Goal: Obtain resource: Download file/media

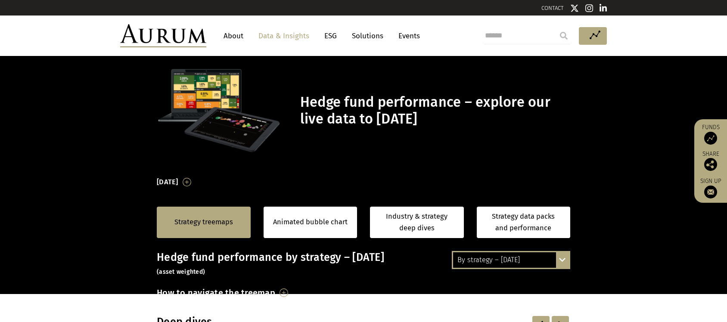
click at [558, 259] on div "By strategy – [DATE] By strategy – [DATE] By strategy – year to date 2016 – [DA…" at bounding box center [511, 260] width 118 height 18
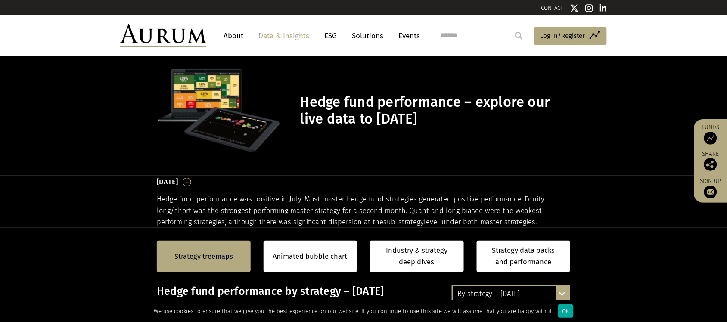
click at [565, 297] on div "By strategy – [DATE] By strategy – [DATE] By strategy – year to date 2016 – [DA…" at bounding box center [511, 294] width 118 height 18
click at [559, 312] on div "Ok" at bounding box center [565, 310] width 15 height 13
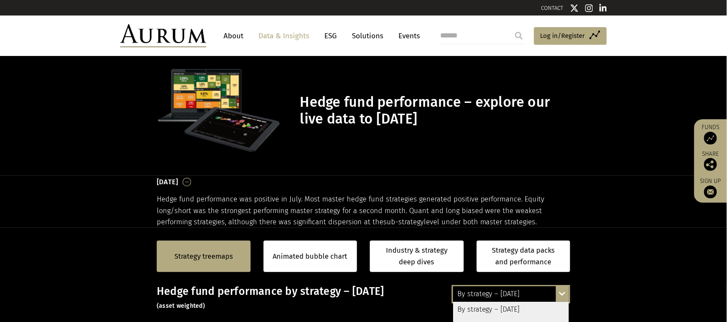
scroll to position [108, 0]
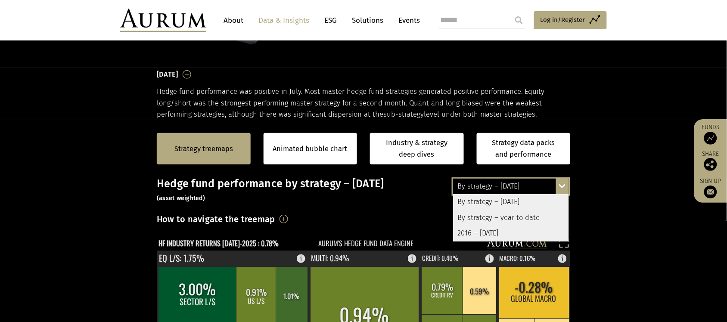
click at [565, 182] on div "By strategy – [DATE] By strategy – [DATE] By strategy – year to date 2016 – [DA…" at bounding box center [511, 186] width 118 height 18
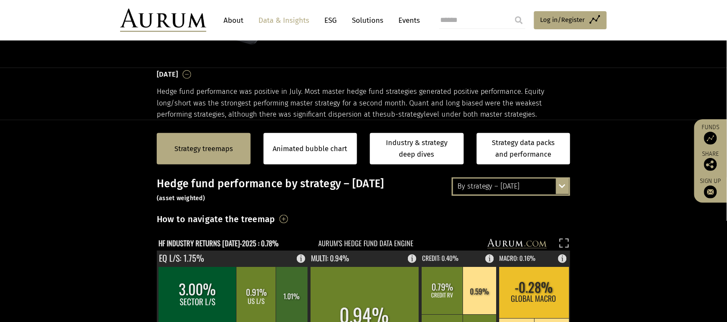
click at [563, 188] on div "By strategy – [DATE] By strategy – [DATE] By strategy – year to date 2016 – [DA…" at bounding box center [511, 186] width 118 height 18
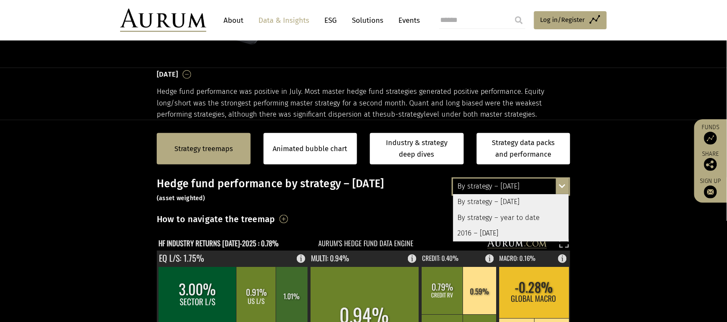
click at [521, 217] on div "By strategy – year to date" at bounding box center [511, 217] width 116 height 15
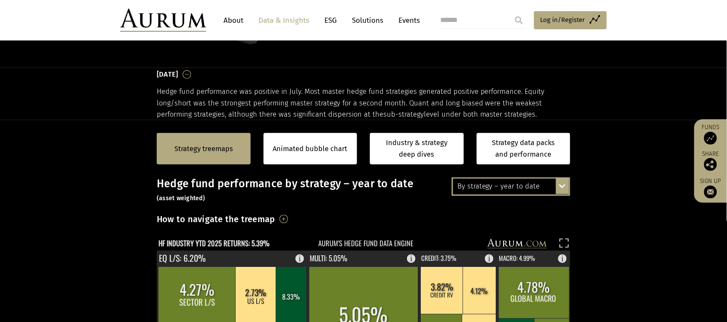
click at [560, 189] on div "By strategy – year to date By strategy – [DATE] By strategy – year to date 2016…" at bounding box center [511, 186] width 118 height 18
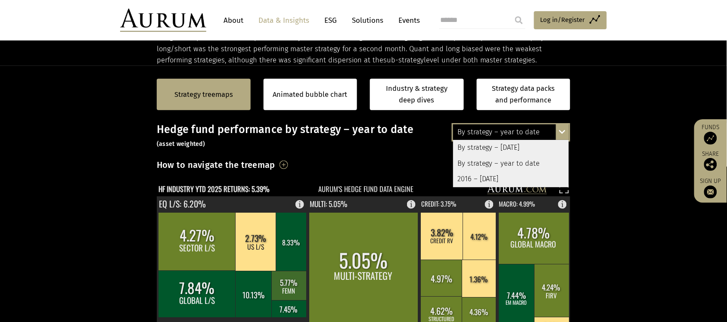
scroll to position [161, 0]
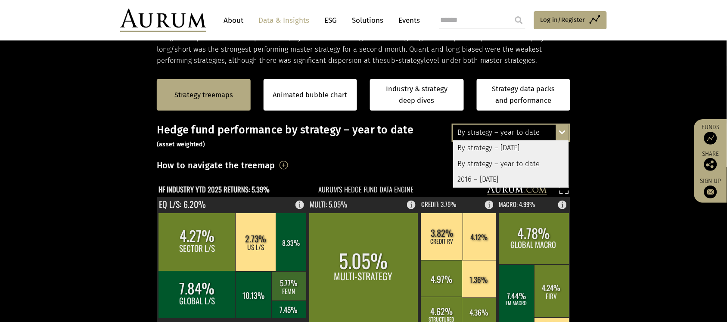
click at [562, 130] on div "By strategy – year to date By strategy – [DATE] By strategy – year to date 2016…" at bounding box center [511, 133] width 118 height 18
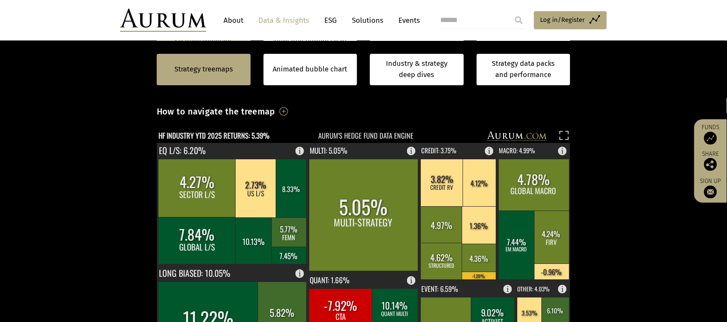
scroll to position [108, 0]
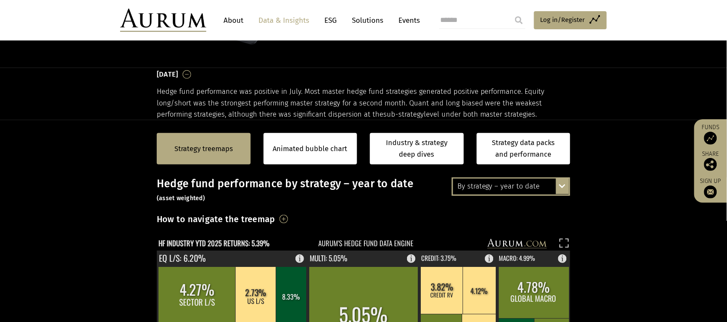
click at [562, 187] on div "By strategy – year to date By strategy – [DATE] By strategy – year to date 2016…" at bounding box center [511, 186] width 118 height 18
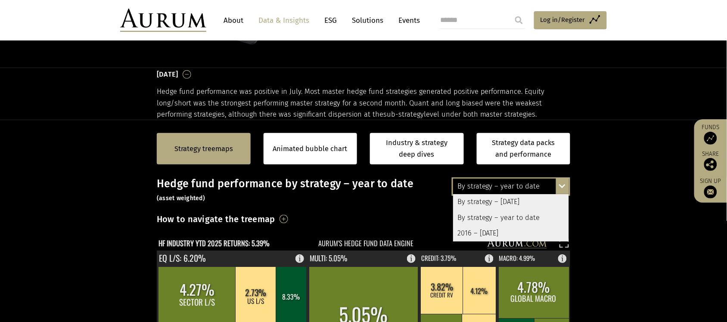
click at [509, 204] on div "By strategy – [DATE]" at bounding box center [511, 202] width 116 height 15
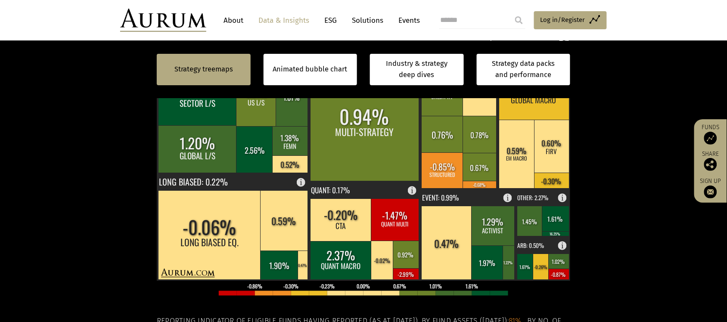
scroll to position [323, 0]
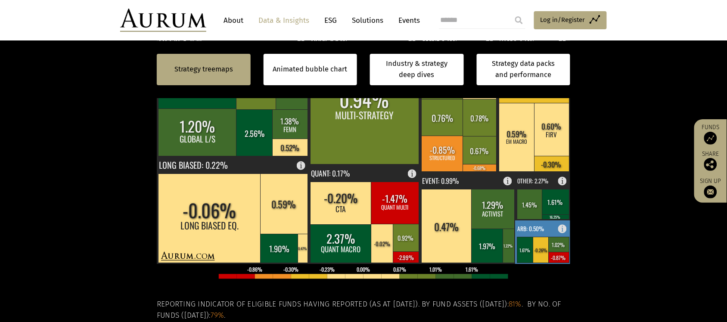
click at [561, 226] on rect at bounding box center [565, 227] width 10 height 12
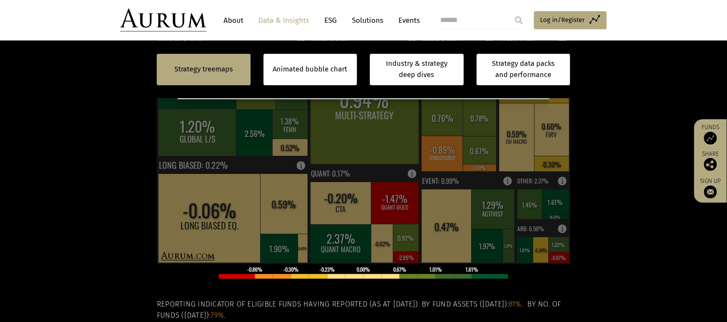
click at [588, 190] on section "Strategy treemaps Animated bubble chart Industry & strategy deep dives Strategy…" at bounding box center [363, 174] width 727 height 538
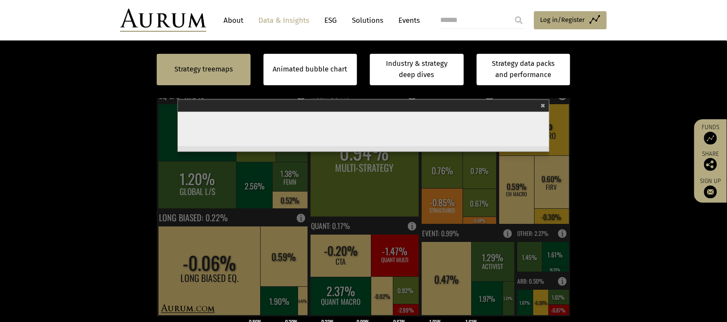
scroll to position [215, 0]
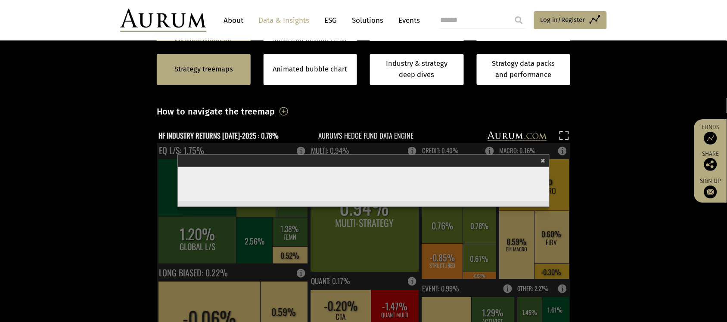
click at [543, 158] on span "×" at bounding box center [543, 160] width 5 height 10
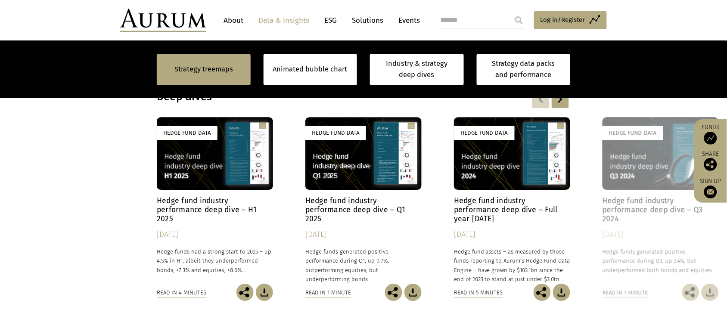
scroll to position [646, 0]
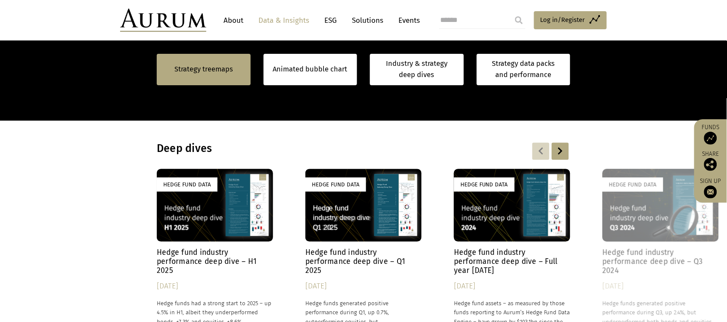
click at [224, 205] on div "Hedge Fund Data" at bounding box center [215, 205] width 116 height 73
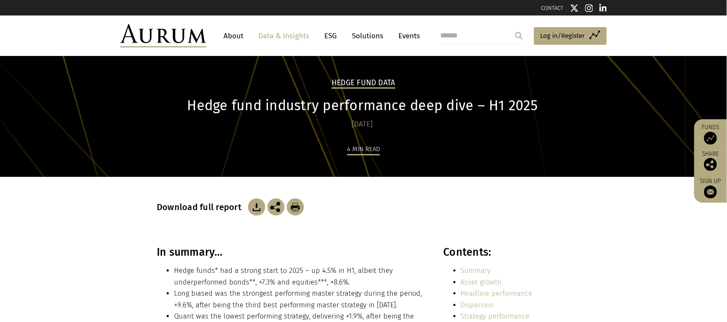
click at [257, 211] on img at bounding box center [256, 206] width 17 height 17
